Goal: Navigation & Orientation: Go to known website

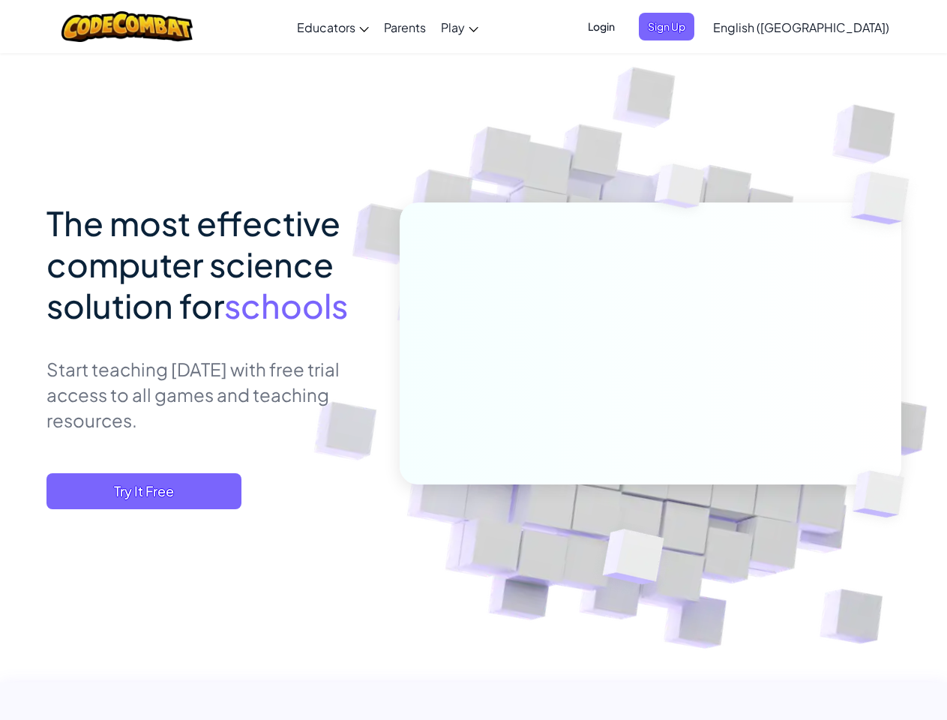
click at [624, 26] on span "Login" at bounding box center [601, 27] width 45 height 28
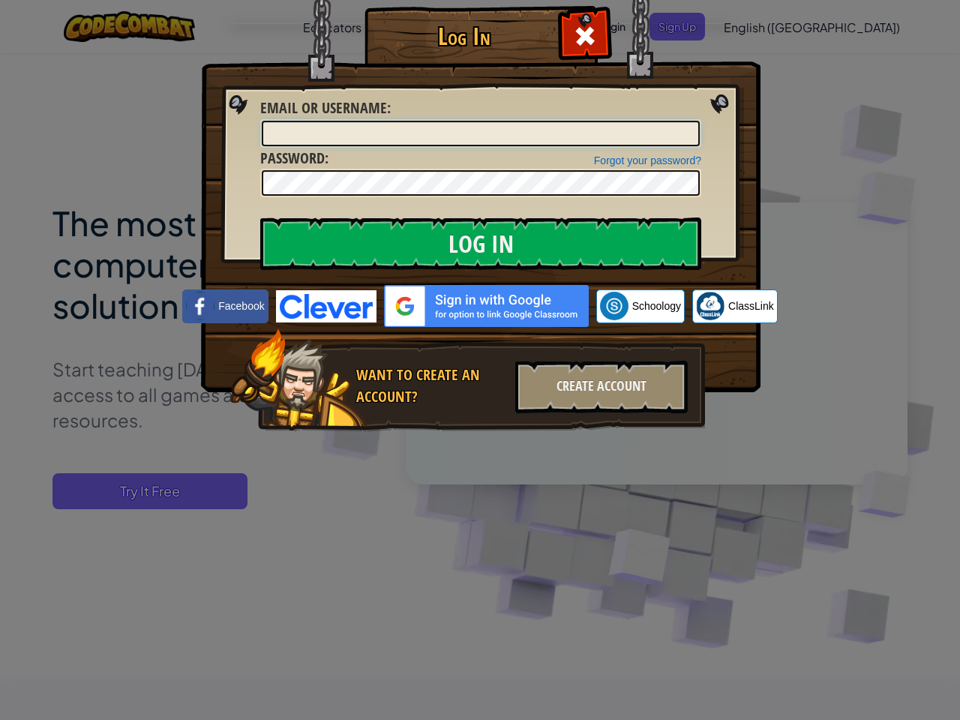
click at [691, 26] on div "Log In Unknown Error Email or Username : Forgot your password? Password : Log I…" at bounding box center [479, 240] width 499 height 436
click at [758, 26] on div "Log In Unknown Error Email or Username : Forgot your password? Password : Log I…" at bounding box center [480, 360] width 960 height 720
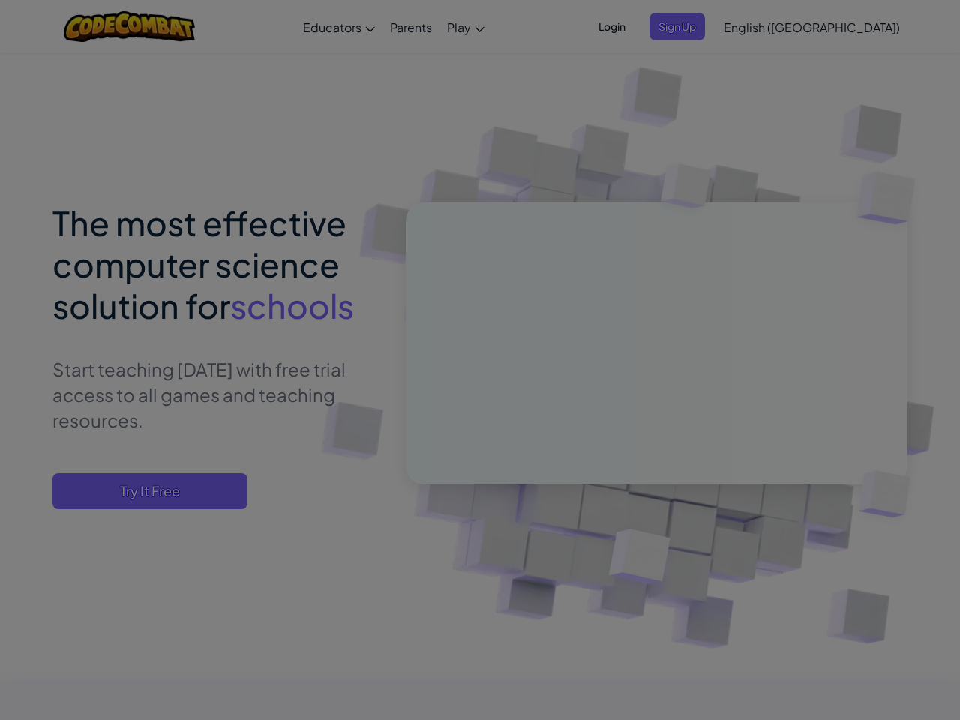
click at [758, 26] on div "Log In Unknown Error Email or Username : Forgot your password? Password : Log I…" at bounding box center [480, 360] width 960 height 720
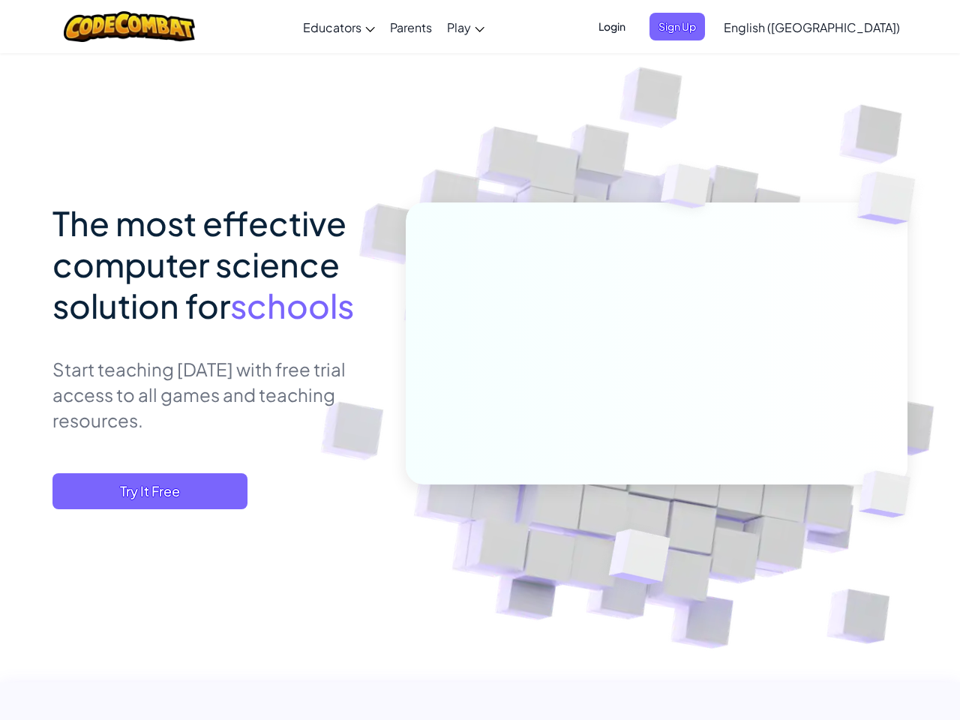
click at [838, 27] on div at bounding box center [480, 360] width 960 height 720
click at [144, 491] on span "Try It Free" at bounding box center [149, 491] width 195 height 36
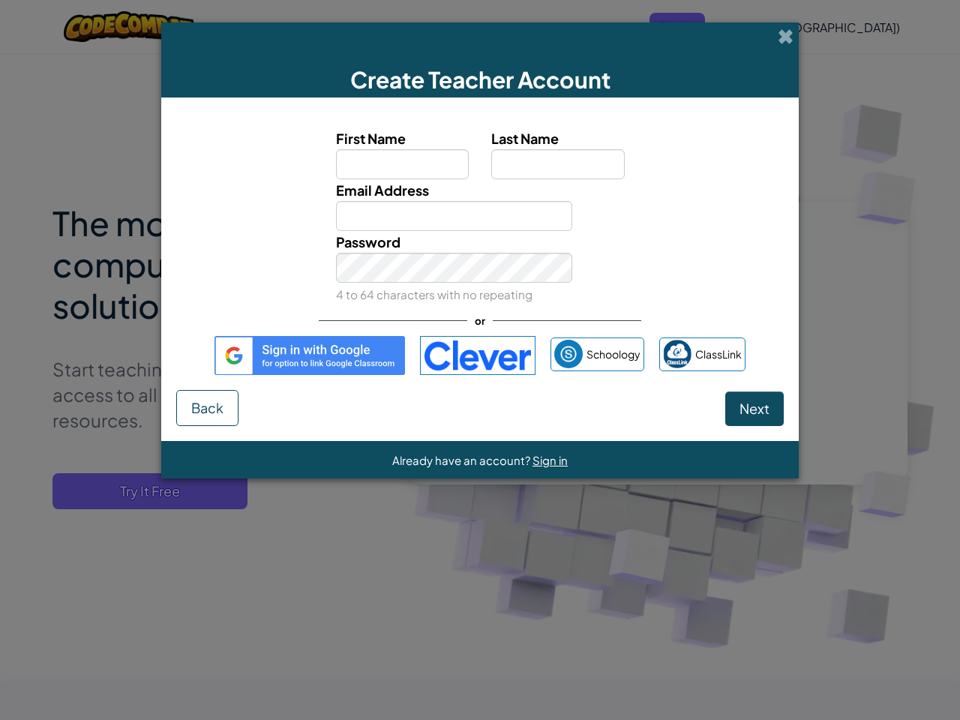
click at [144, 491] on div "Create Teacher Account First Name Last Name Email Address Password 4 to 64 char…" at bounding box center [480, 360] width 960 height 720
